Goal: Task Accomplishment & Management: Complete application form

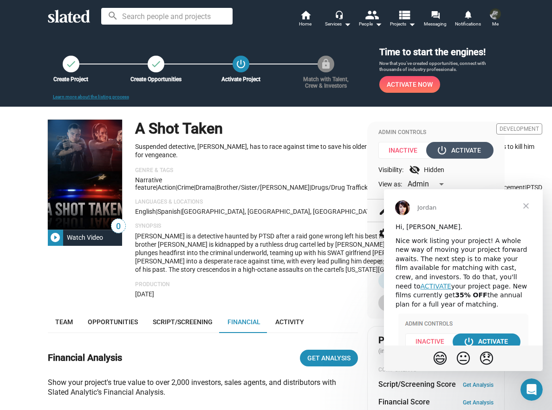
click at [448, 153] on div "power_settings_new Activate" at bounding box center [459, 150] width 43 height 17
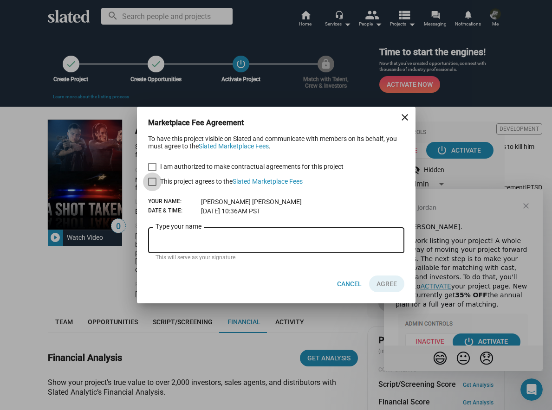
click at [152, 185] on span at bounding box center [152, 182] width 8 height 8
click at [152, 186] on input "This project agrees to the Slated Marketplace Fees" at bounding box center [152, 186] width 0 height 0
checkbox input "true"
click at [154, 170] on span at bounding box center [152, 167] width 8 height 8
click at [152, 171] on input "I am authorized to make contractual agreements for this project" at bounding box center [152, 171] width 0 height 0
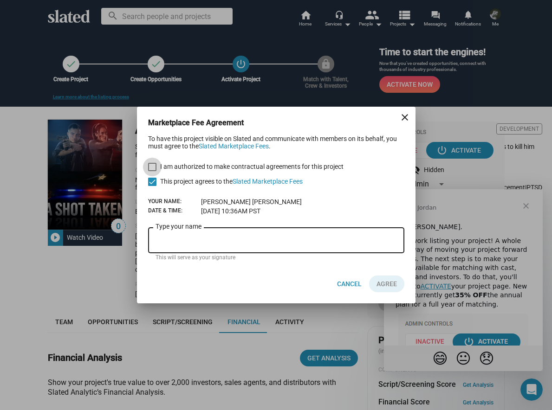
checkbox input "true"
click at [198, 238] on input "Type your name" at bounding box center [276, 241] width 241 height 8
type input "[PERSON_NAME]"
click at [382, 286] on span "AGREE" at bounding box center [387, 284] width 20 height 17
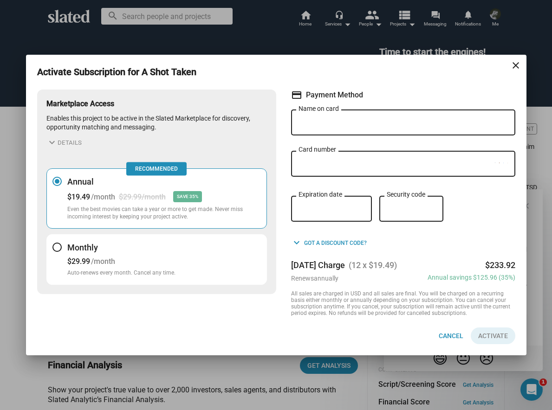
click at [225, 249] on button "Monthly $29.99 /month Auto-renews every month. Cancel any time." at bounding box center [156, 260] width 221 height 51
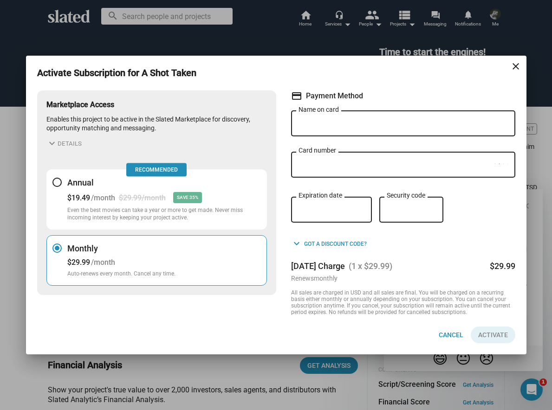
click at [514, 62] on mat-icon "close" at bounding box center [515, 66] width 11 height 11
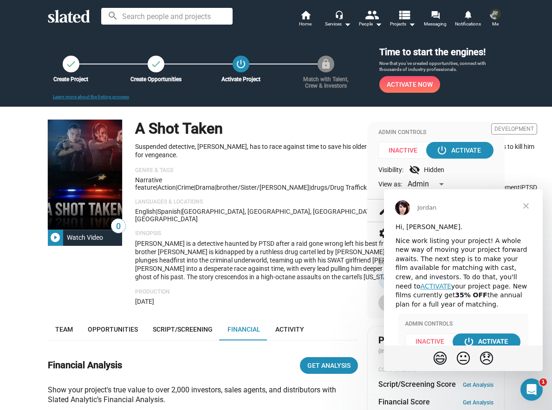
click at [493, 18] on img at bounding box center [495, 13] width 11 height 11
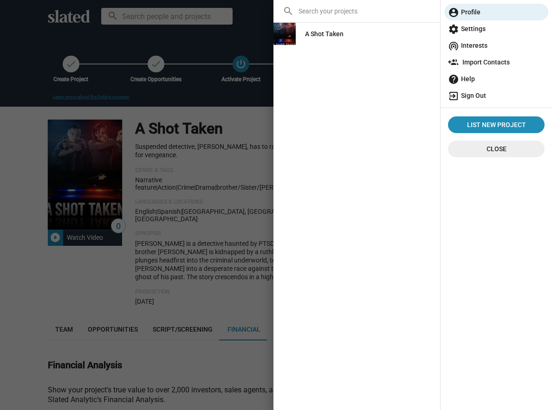
click at [476, 98] on span "exit_to_app Sign Out" at bounding box center [496, 95] width 97 height 17
